Goal: Complete application form

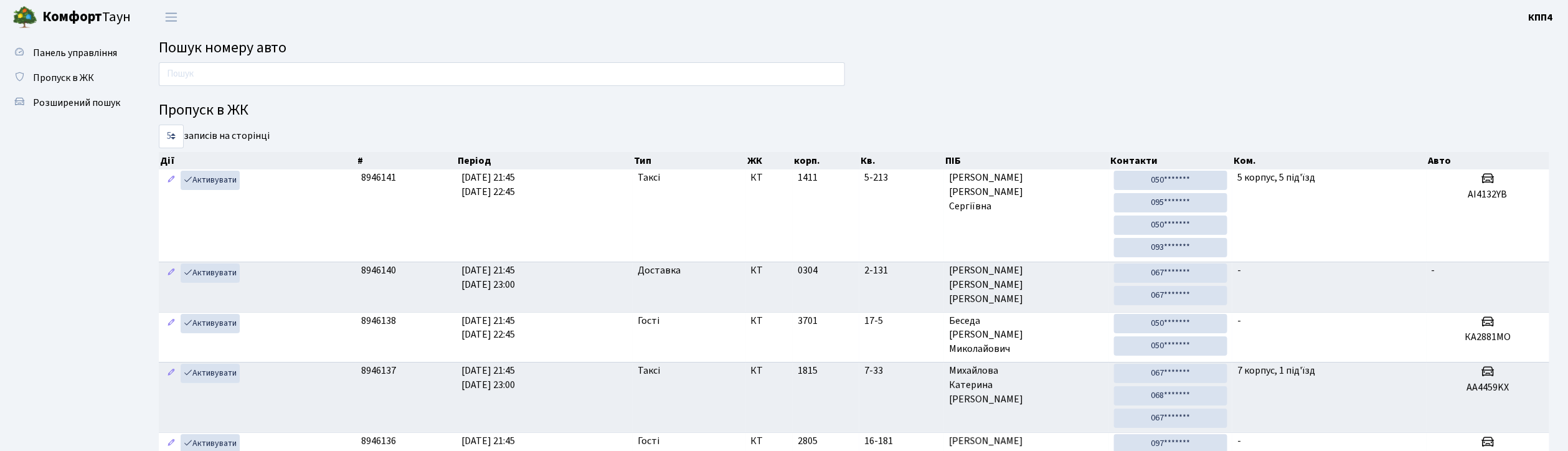
click at [228, 75] on input "text" at bounding box center [502, 74] width 686 height 24
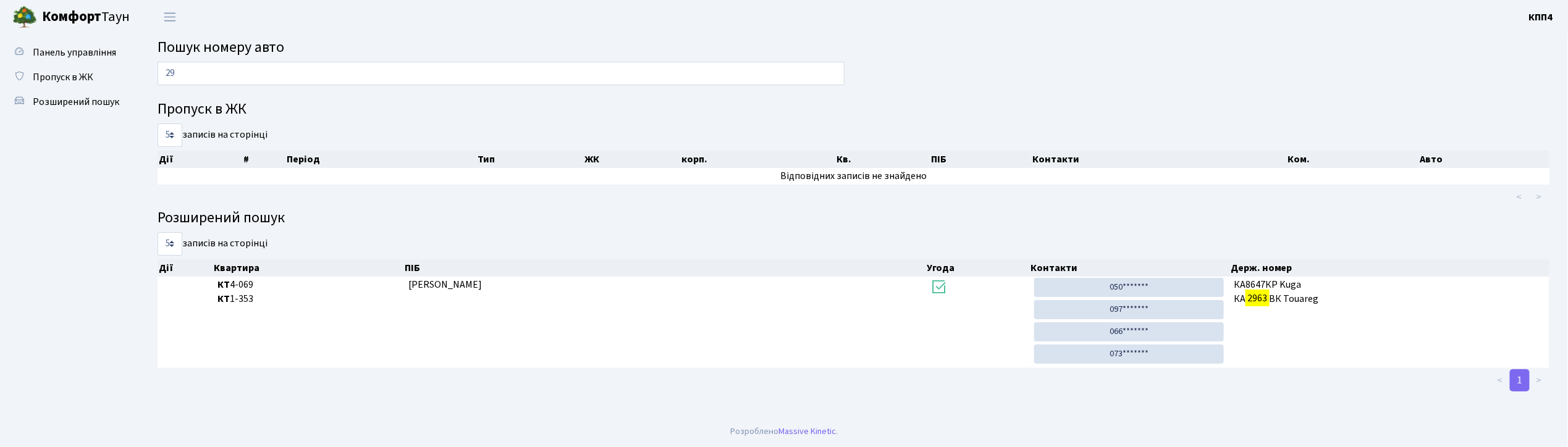
type input "2"
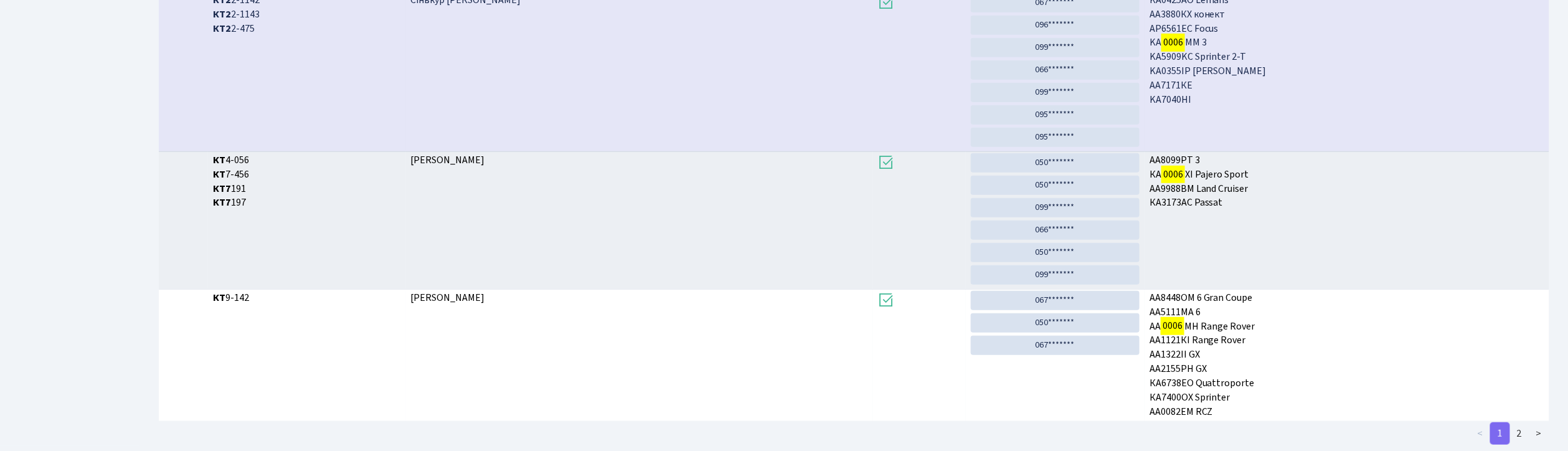
scroll to position [437, 0]
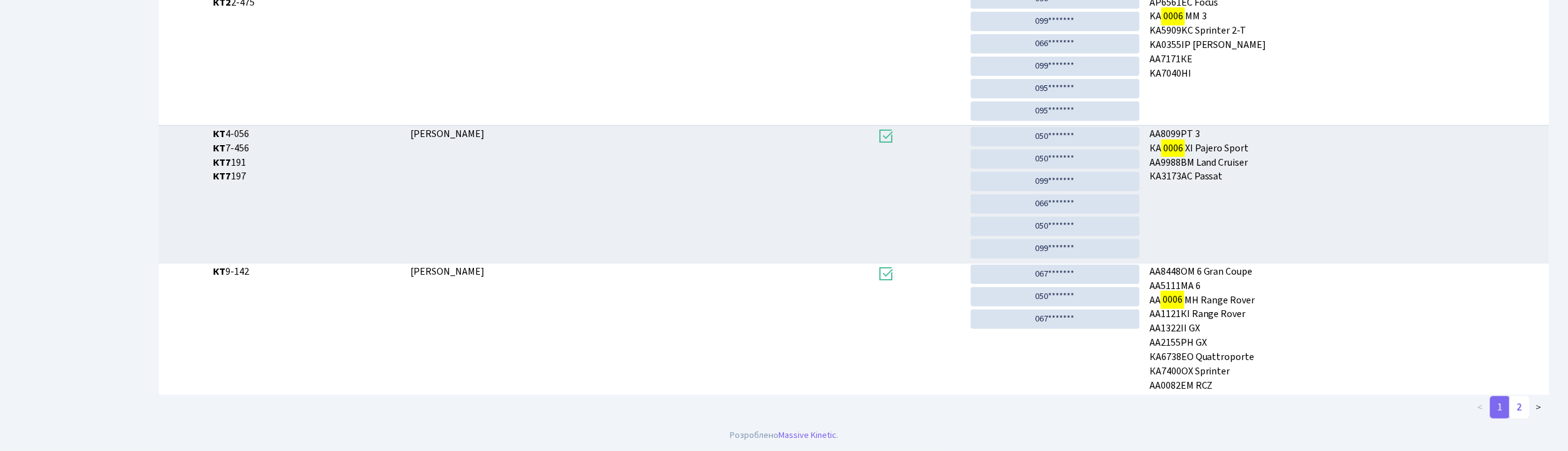
click at [1518, 411] on link "2" at bounding box center [1519, 407] width 20 height 22
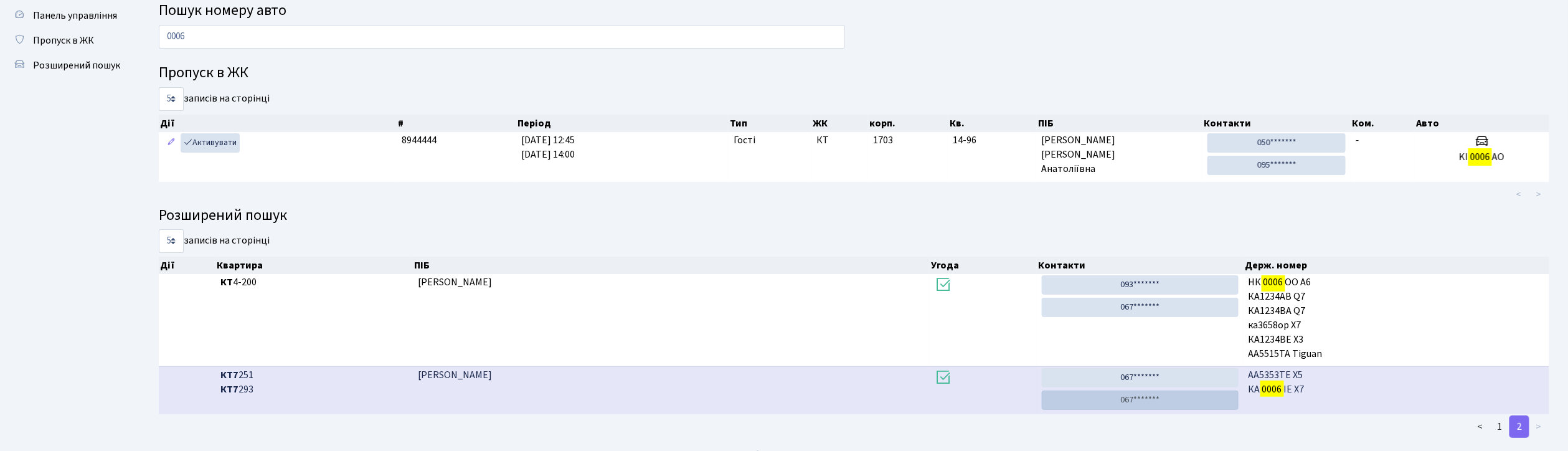
scroll to position [58, 0]
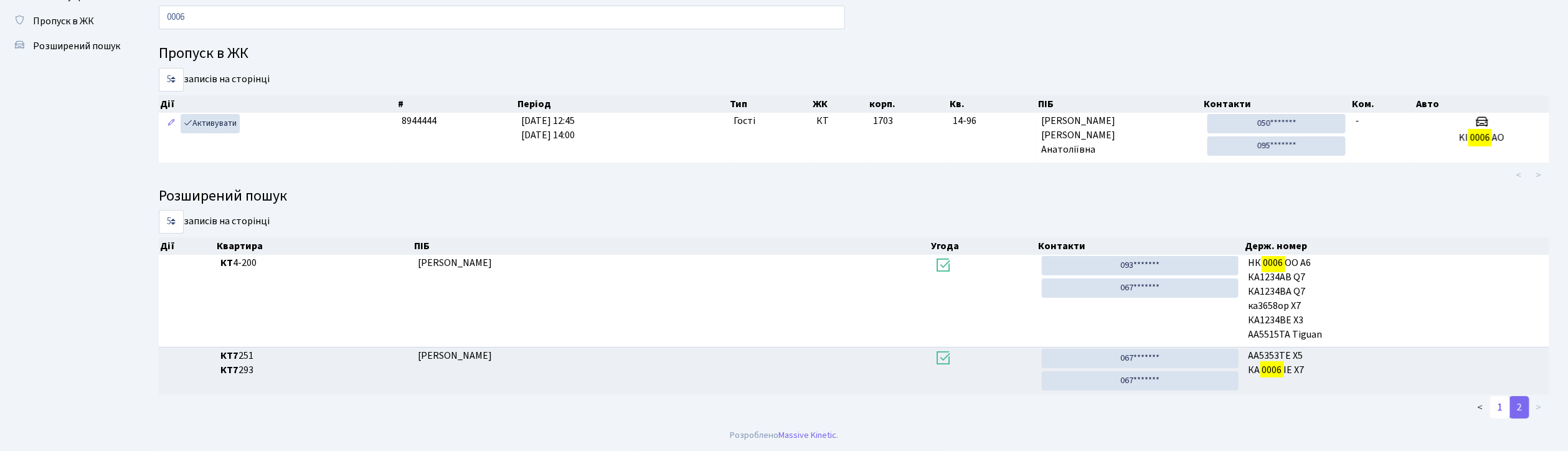
click at [1506, 409] on link "1" at bounding box center [1500, 407] width 20 height 22
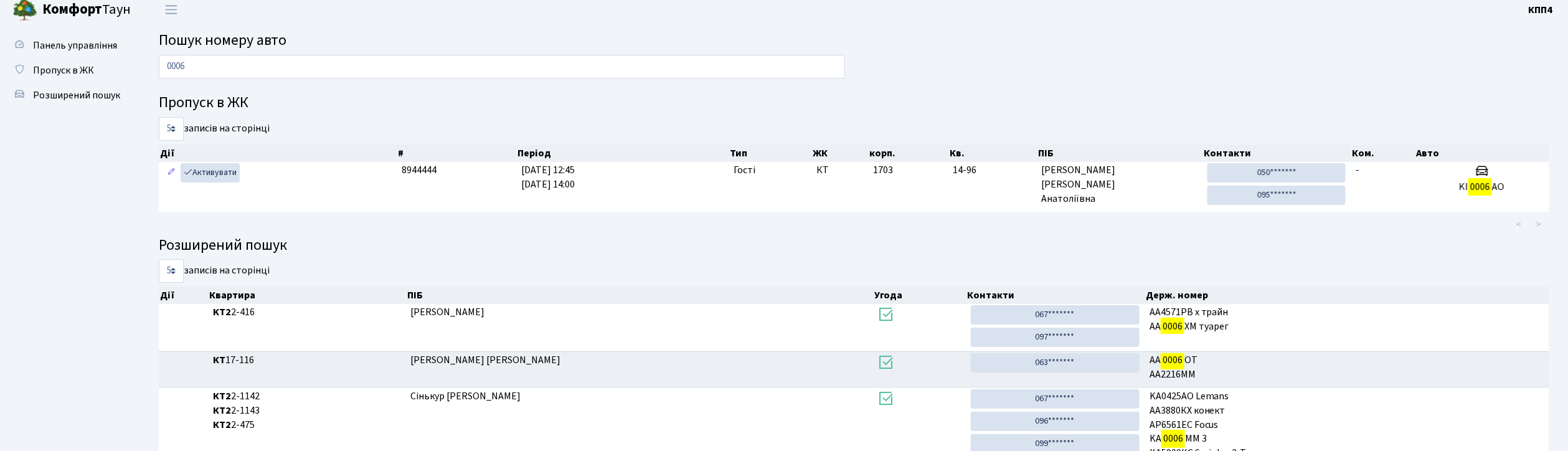
scroll to position [0, 0]
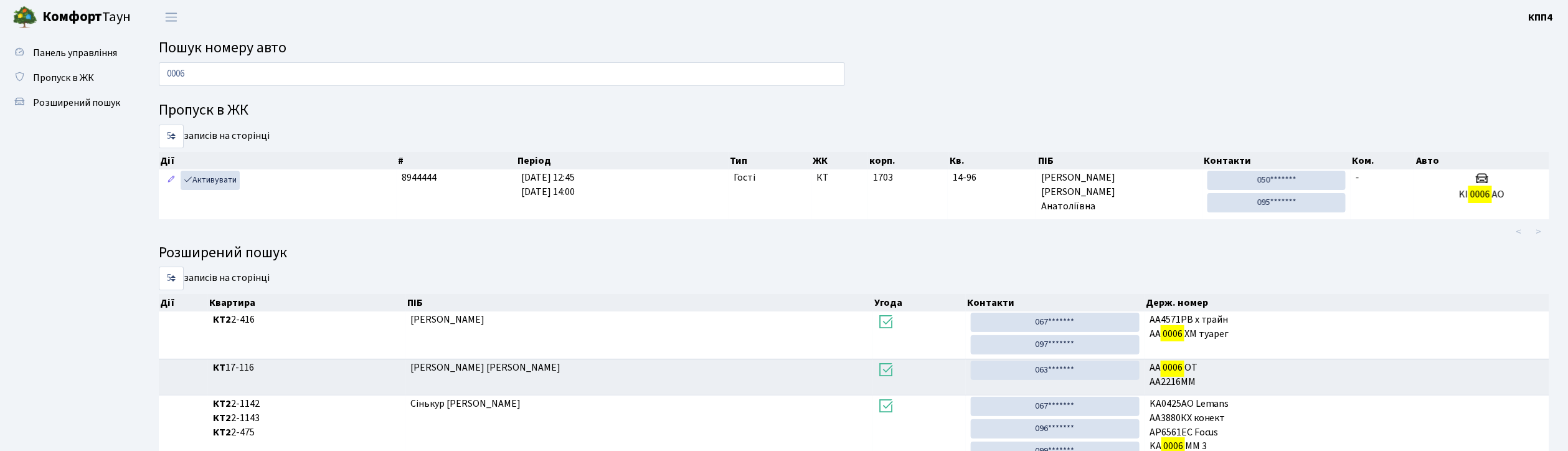
click at [227, 76] on input "0006" at bounding box center [502, 74] width 686 height 24
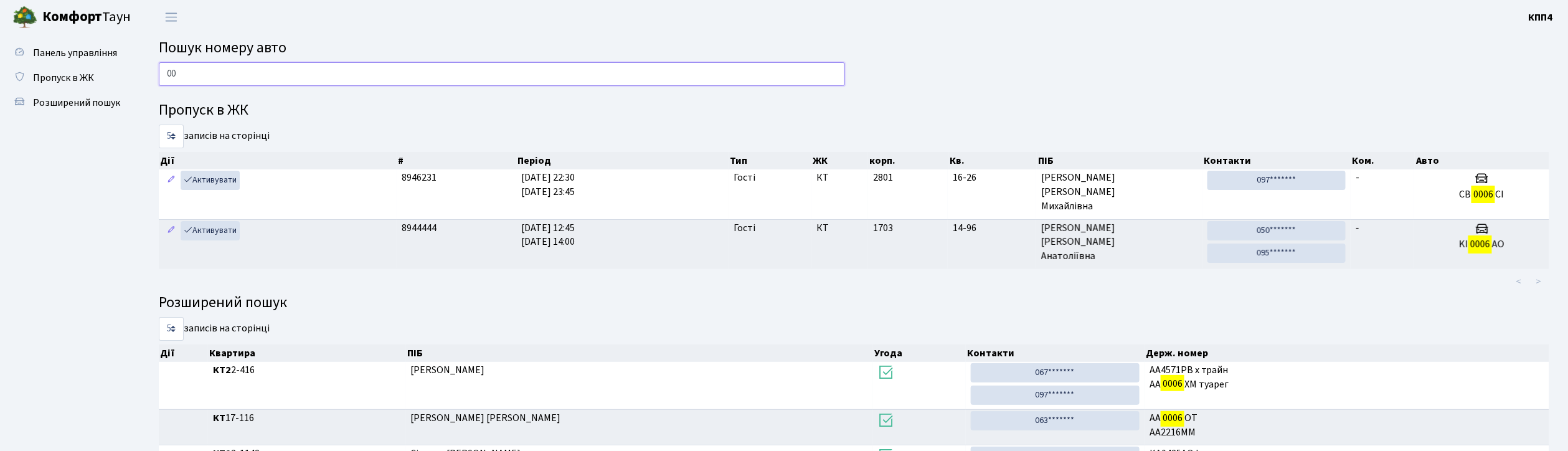
type input "0"
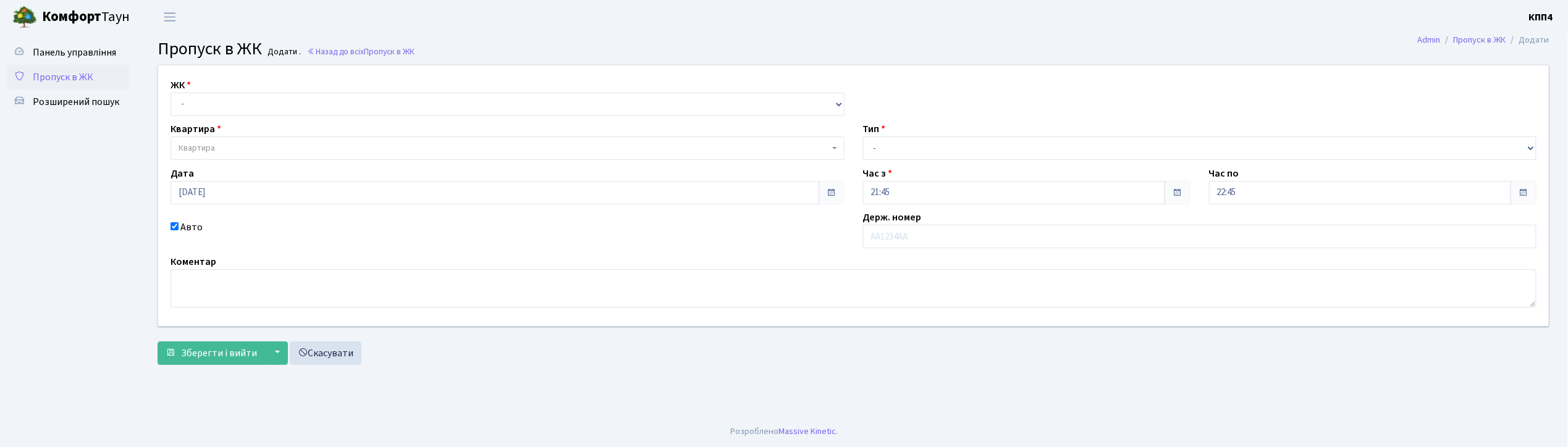
click at [934, 234] on input "text" at bounding box center [1200, 236] width 674 height 24
type input "ВК2487ІІ"
click at [278, 110] on select "- КТ, вул. Регенераторна, 4 КТ2, просп. Соборності, 17 КТ3, вул. Березнева, 16 …" at bounding box center [508, 104] width 674 height 24
select select "271"
click at [171, 92] on select "- КТ, вул. Регенераторна, 4 КТ2, просп. Соборності, 17 КТ3, вул. Березнева, 16 …" at bounding box center [508, 104] width 674 height 24
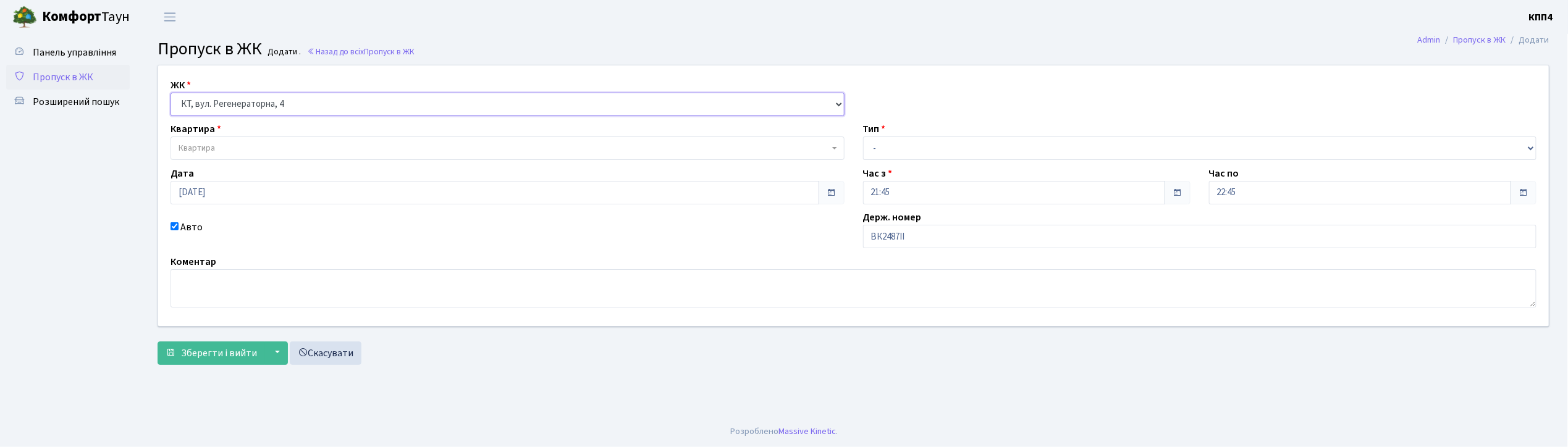
select select
click at [303, 151] on span "Квартира" at bounding box center [503, 148] width 651 height 12
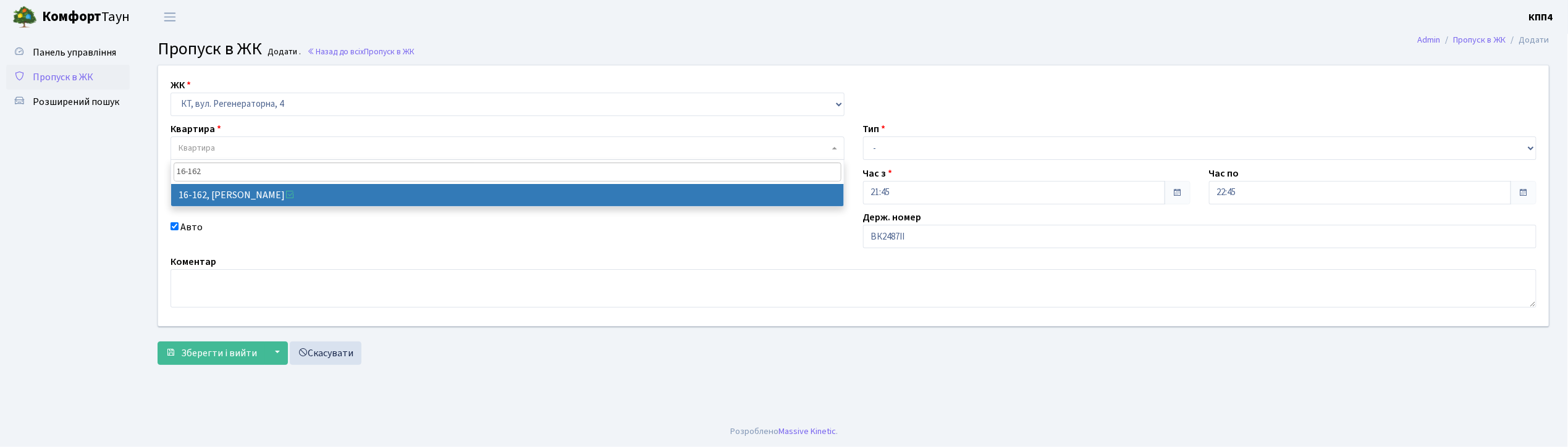
type input "16-162"
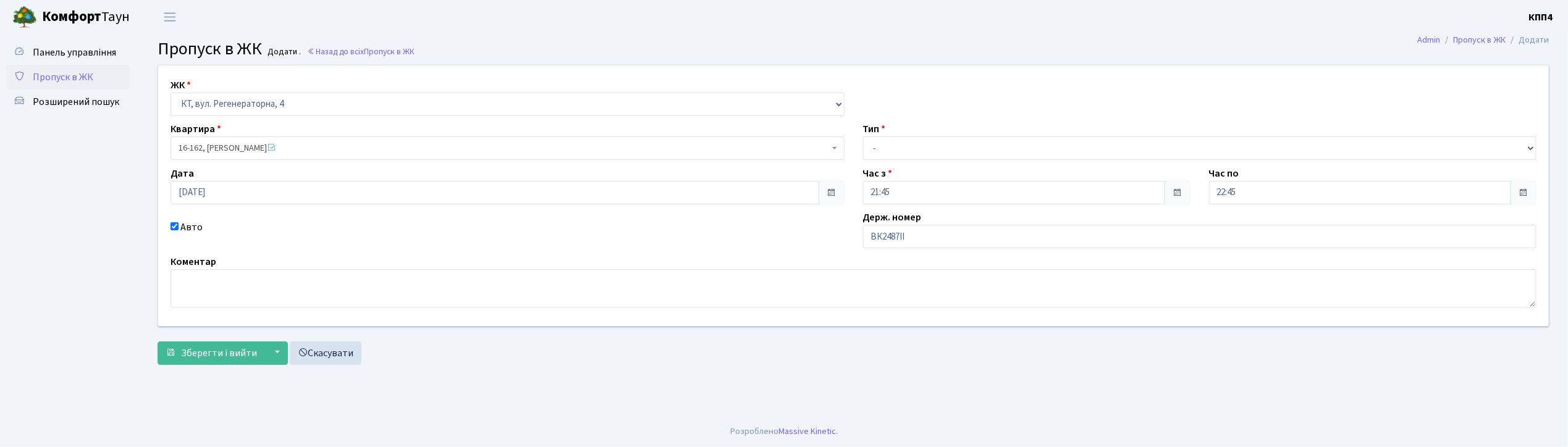
select select "8723"
click at [898, 149] on select "- Доставка Таксі Гості Сервіс" at bounding box center [1200, 148] width 674 height 24
select select "2"
click at [863, 136] on select "- Доставка Таксі Гості Сервіс" at bounding box center [1200, 148] width 674 height 24
click at [245, 351] on span "Зберегти і вийти" at bounding box center [219, 353] width 76 height 13
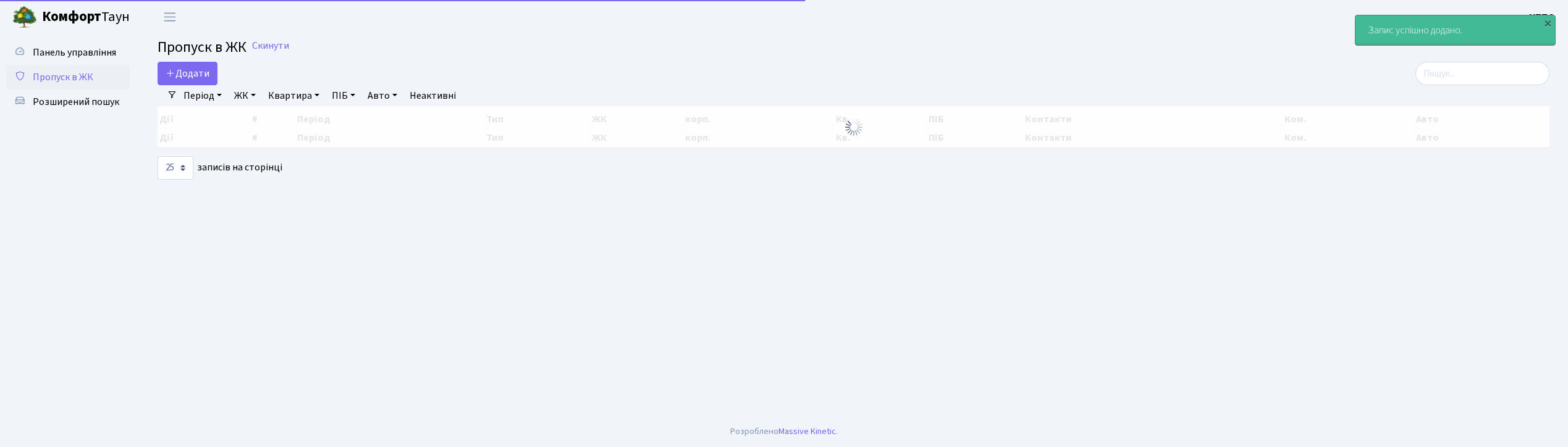
select select "25"
